Goal: Use online tool/utility: Utilize a website feature to perform a specific function

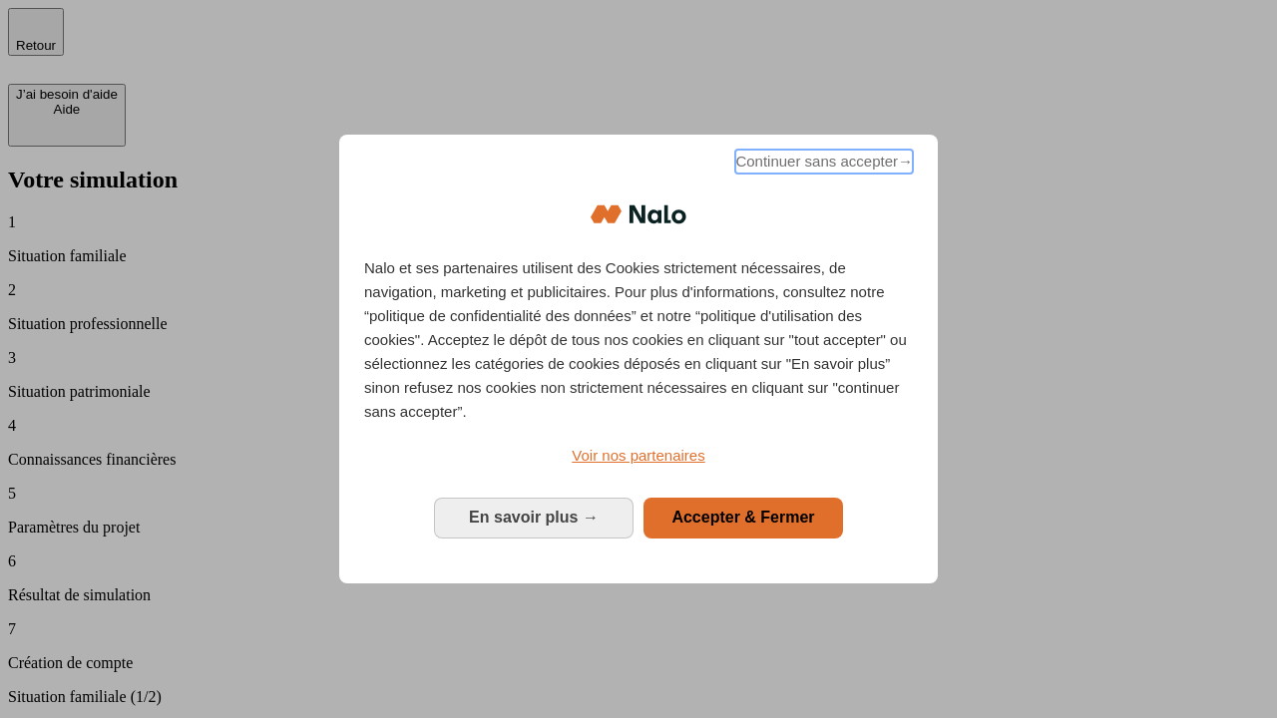
click at [822, 165] on span "Continuer sans accepter →" at bounding box center [824, 162] width 178 height 24
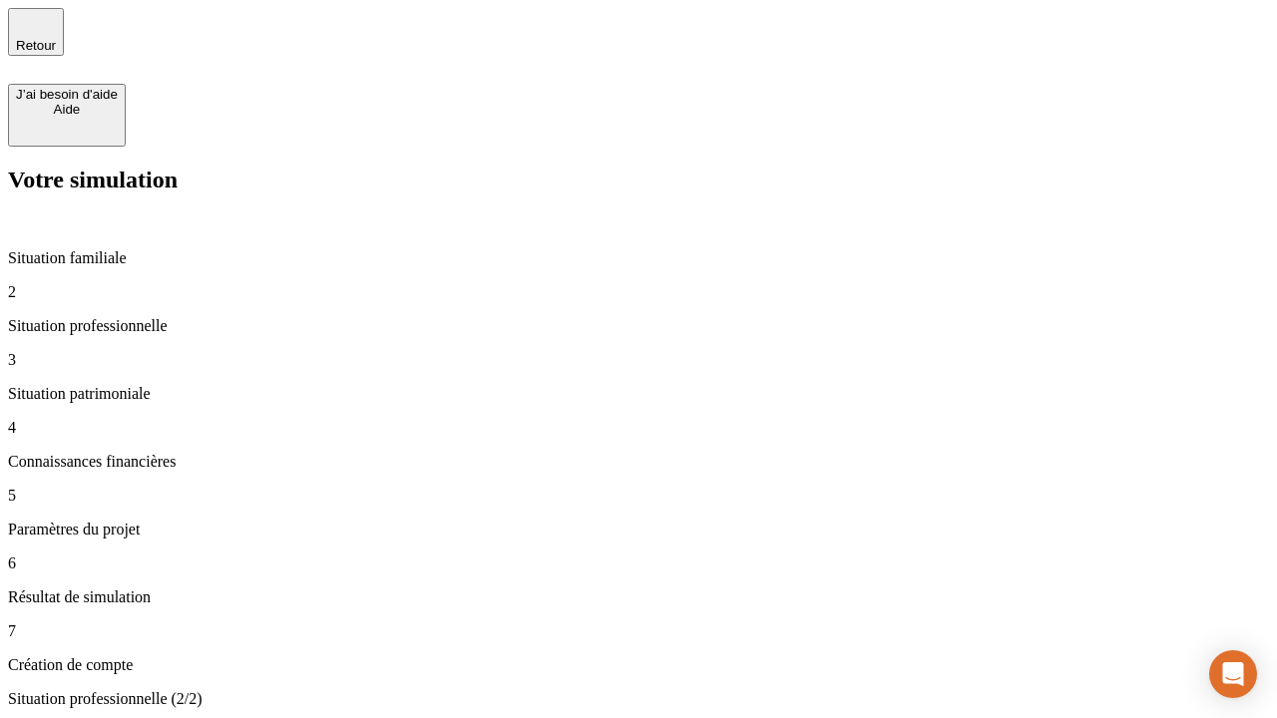
type input "30 000"
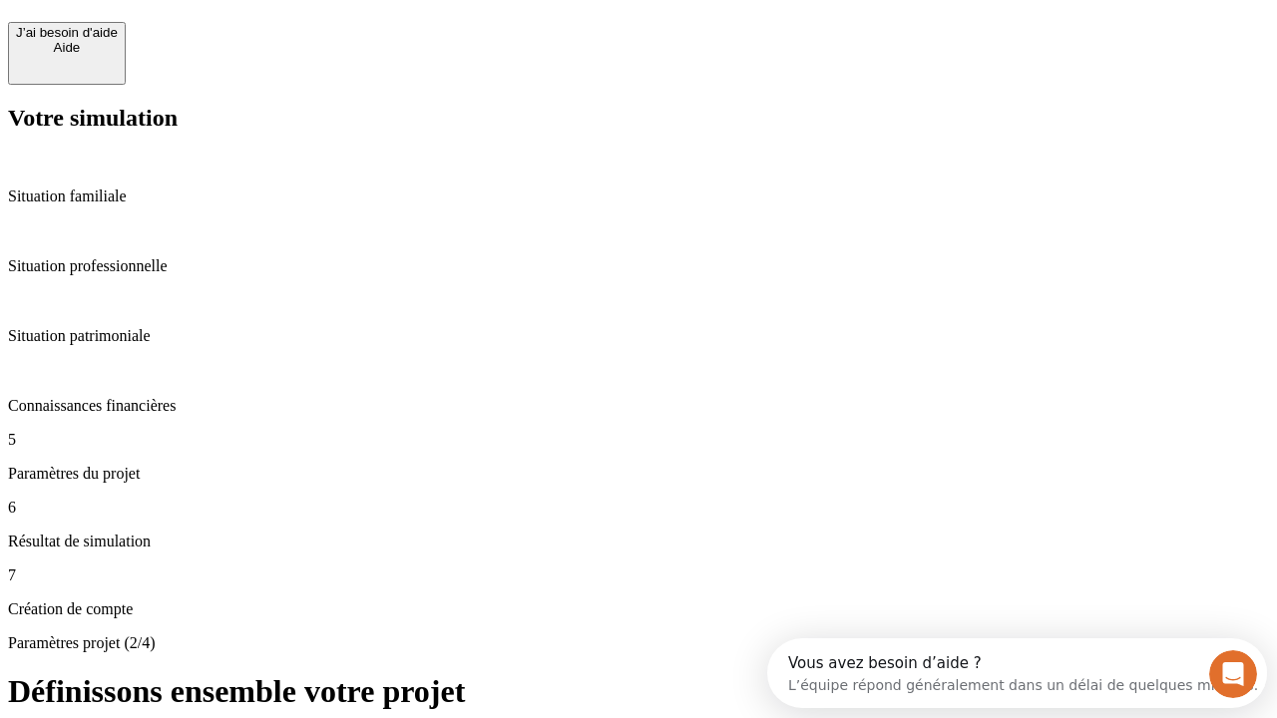
scroll to position [18, 0]
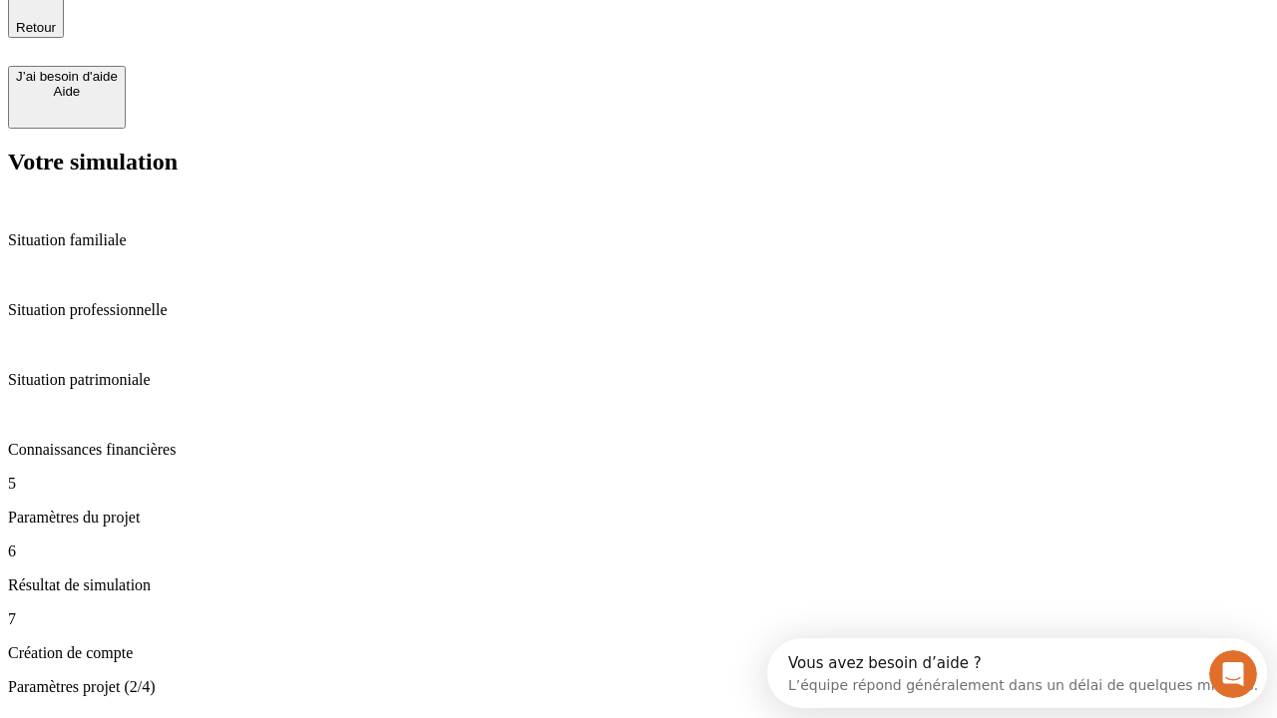
type input "25"
type input "64"
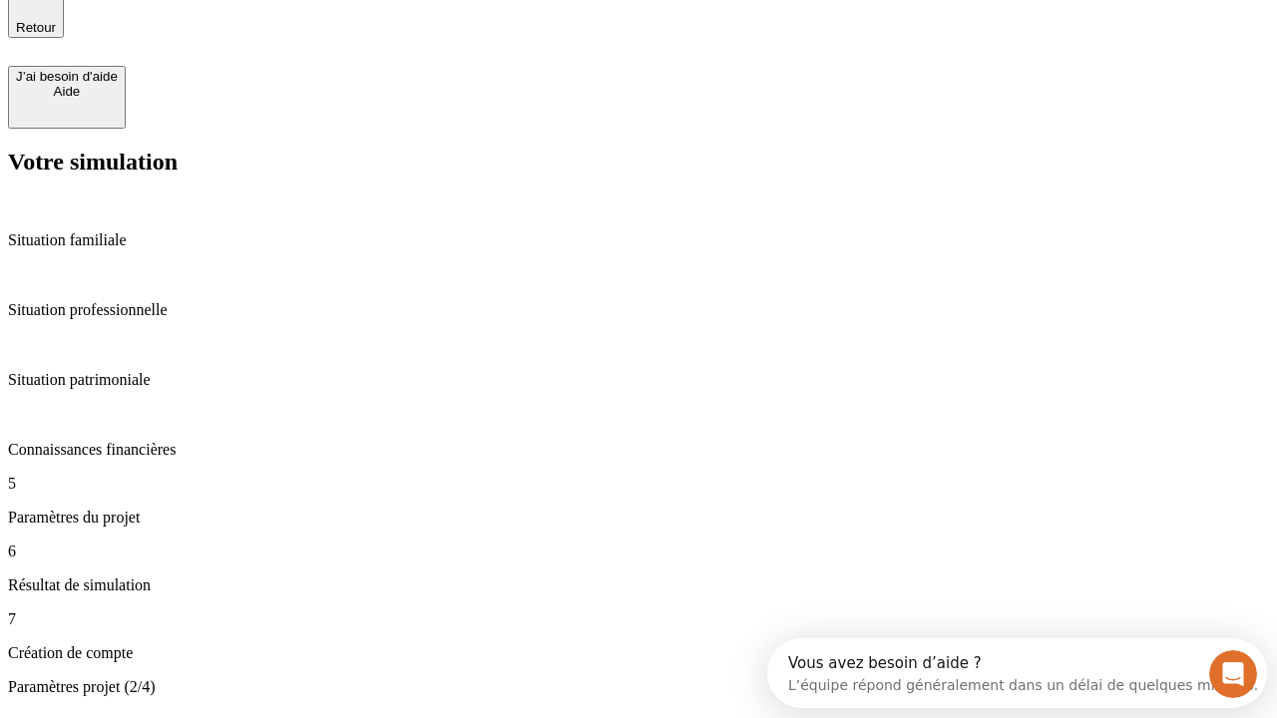
type input "1 000"
type input "640"
